Goal: Task Accomplishment & Management: Use online tool/utility

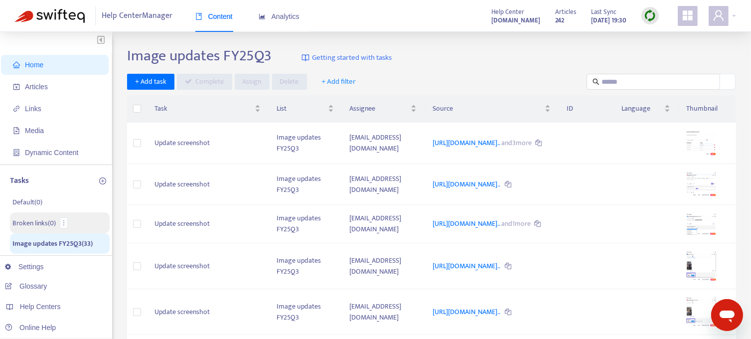
click at [32, 218] on p "Broken links ( 0 )" at bounding box center [33, 223] width 43 height 10
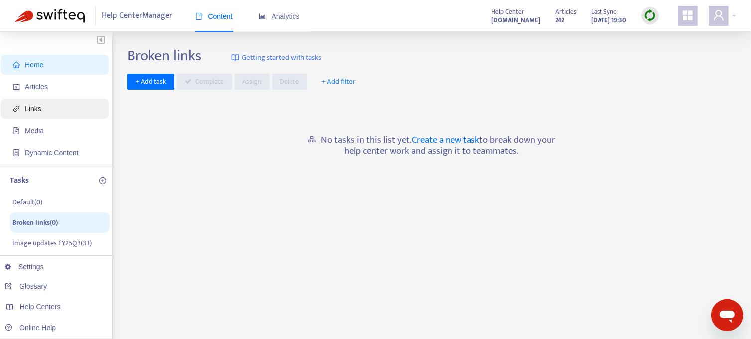
click at [35, 113] on span "Links" at bounding box center [33, 109] width 16 height 8
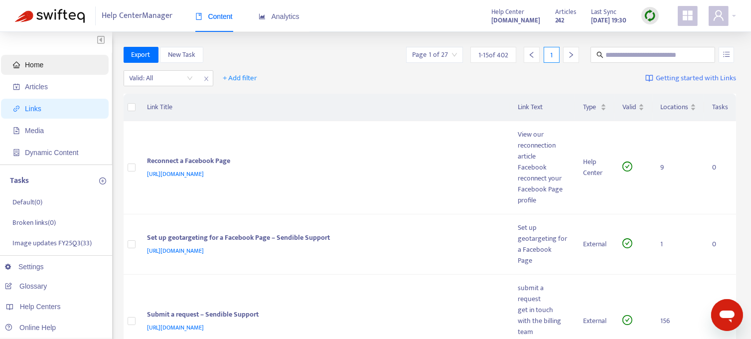
click at [38, 66] on span "Home" at bounding box center [34, 65] width 18 height 8
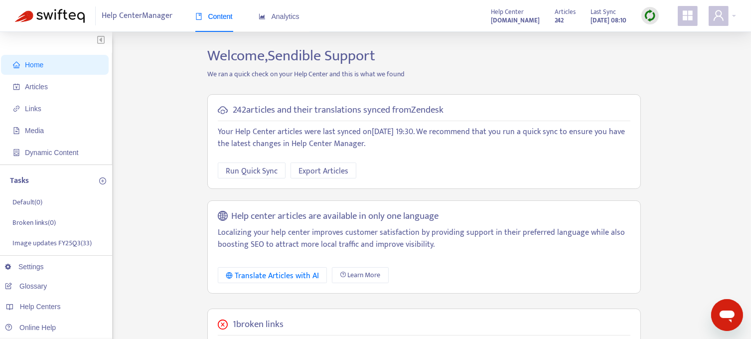
click at [645, 16] on img at bounding box center [650, 15] width 12 height 12
click at [665, 51] on link "Full Sync" at bounding box center [667, 51] width 36 height 11
click at [34, 219] on p "Broken links ( 0 )" at bounding box center [33, 223] width 43 height 10
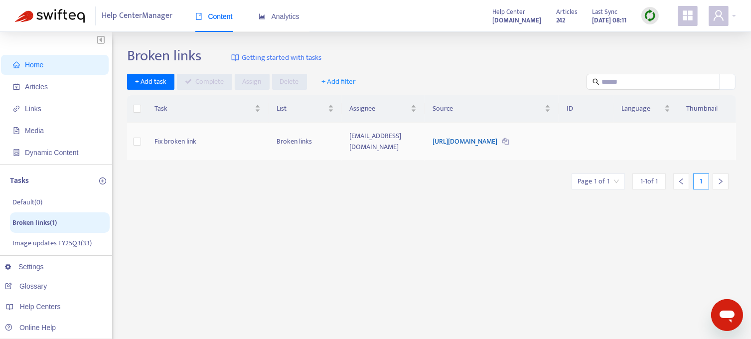
click at [456, 137] on link "[URL][DOMAIN_NAME]" at bounding box center [465, 140] width 66 height 11
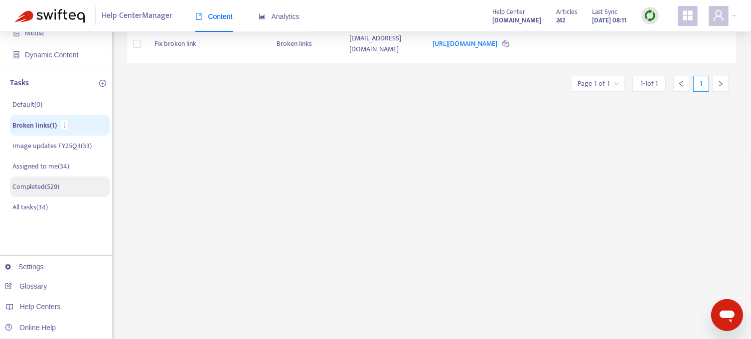
scroll to position [100, 0]
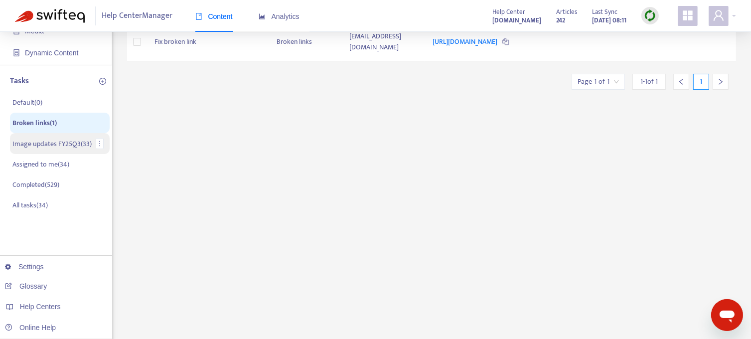
click at [56, 145] on p "Image updates FY25Q3 ( 33 )" at bounding box center [51, 143] width 79 height 10
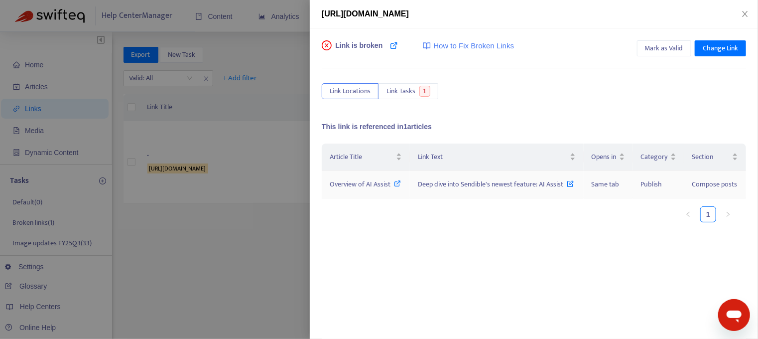
click at [395, 187] on icon at bounding box center [398, 183] width 7 height 7
